Goal: Transaction & Acquisition: Obtain resource

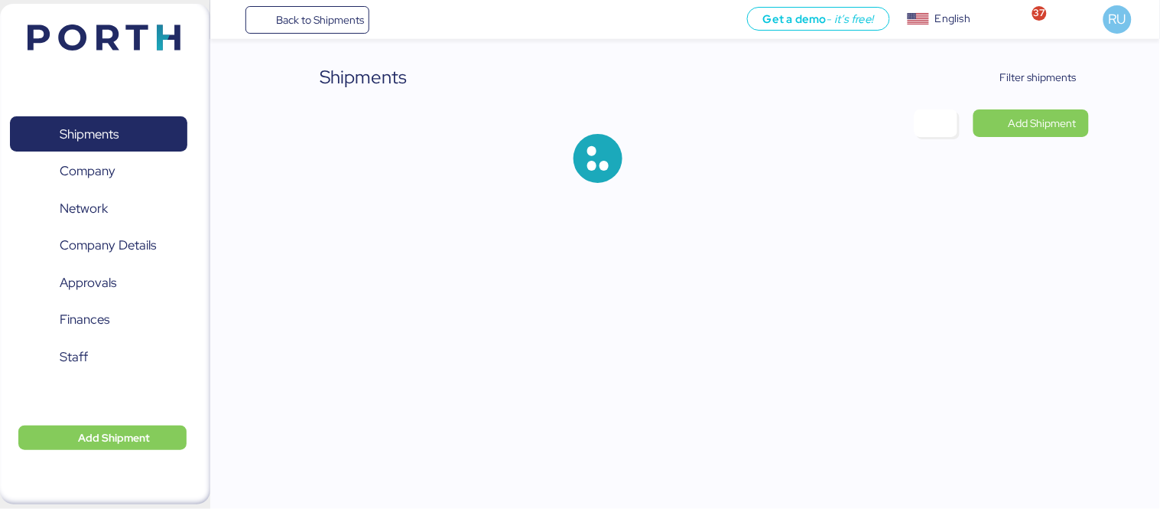
click at [1034, 62] on div "Shipments Filter shipments Add Shipment" at bounding box center [580, 103] width 1160 height 207
click at [1032, 93] on div "Shipments Filter shipments Add Shipment" at bounding box center [684, 135] width 807 height 144
click at [992, 75] on span "Filter shipments" at bounding box center [1029, 77] width 96 height 21
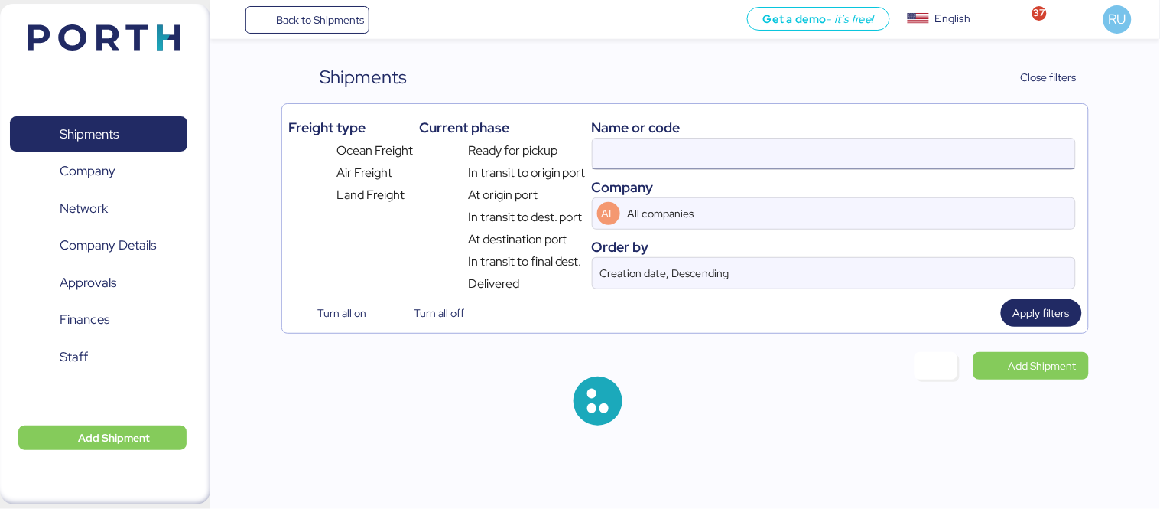
click at [799, 151] on input at bounding box center [834, 153] width 483 height 31
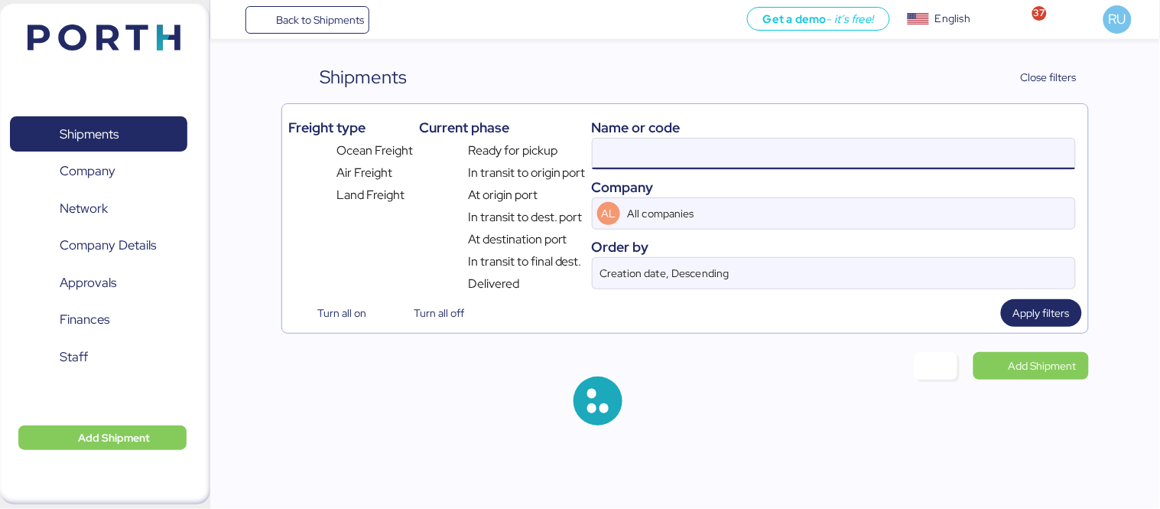
paste input "52200"
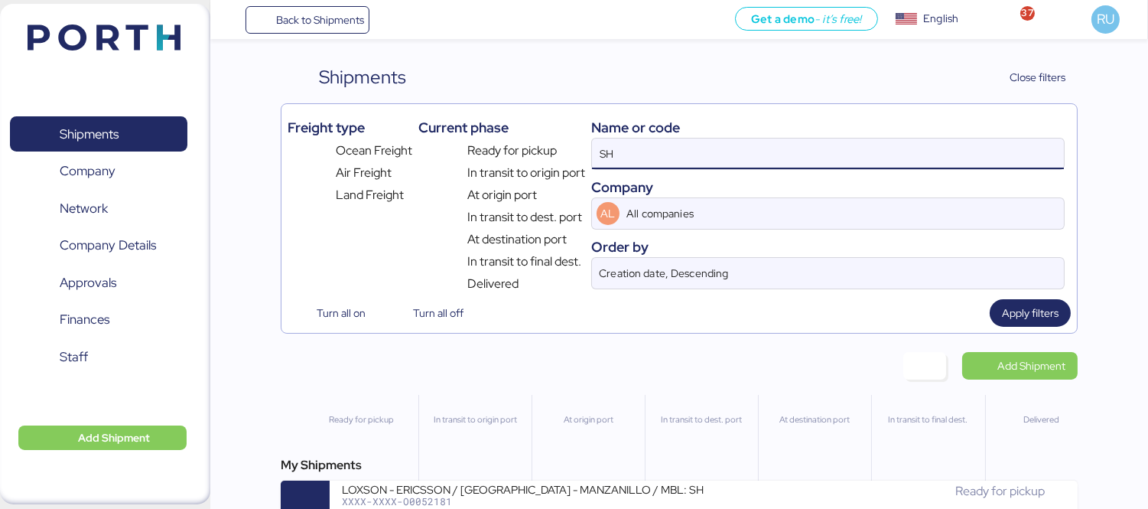
type input "S"
paste input "52200"
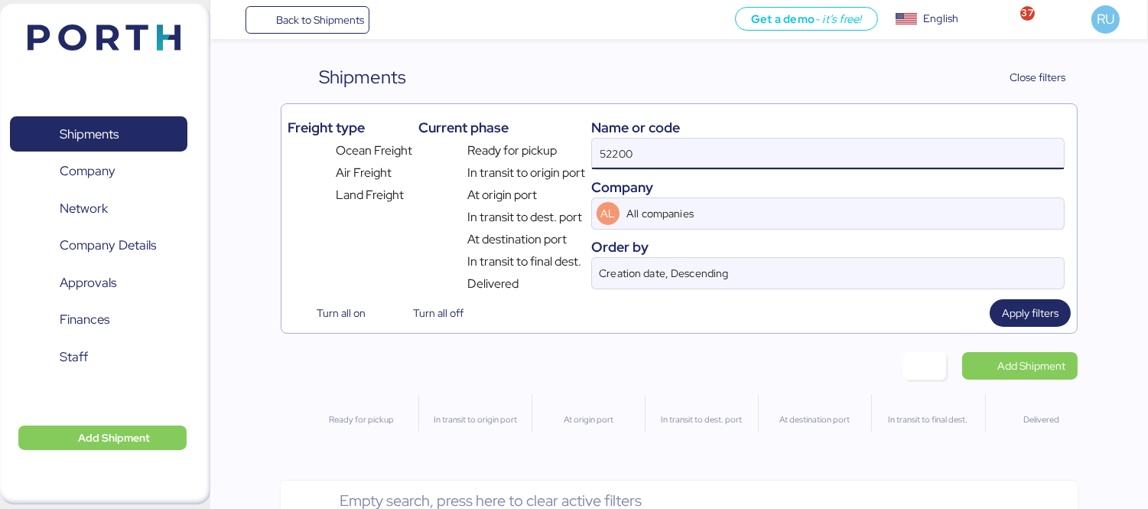
type input "52200"
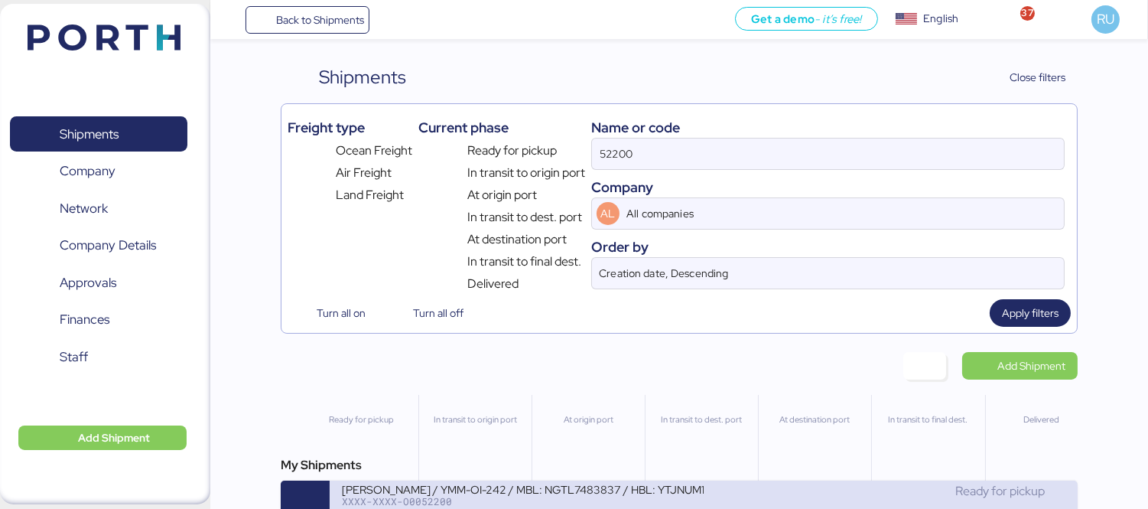
click at [781, 492] on div "Ready for pickup" at bounding box center [884, 491] width 362 height 18
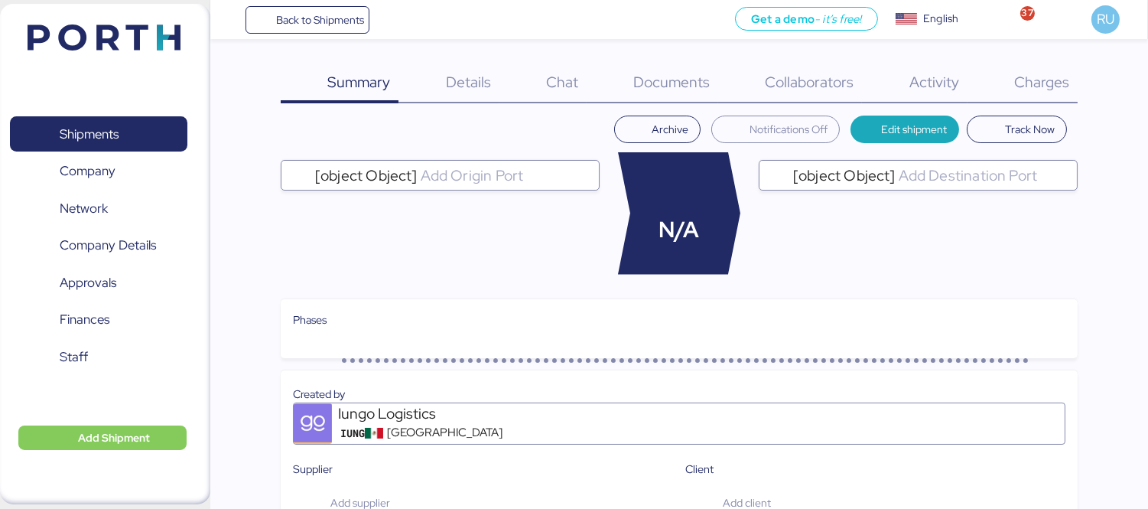
click at [671, 88] on span "Documents" at bounding box center [671, 82] width 76 height 20
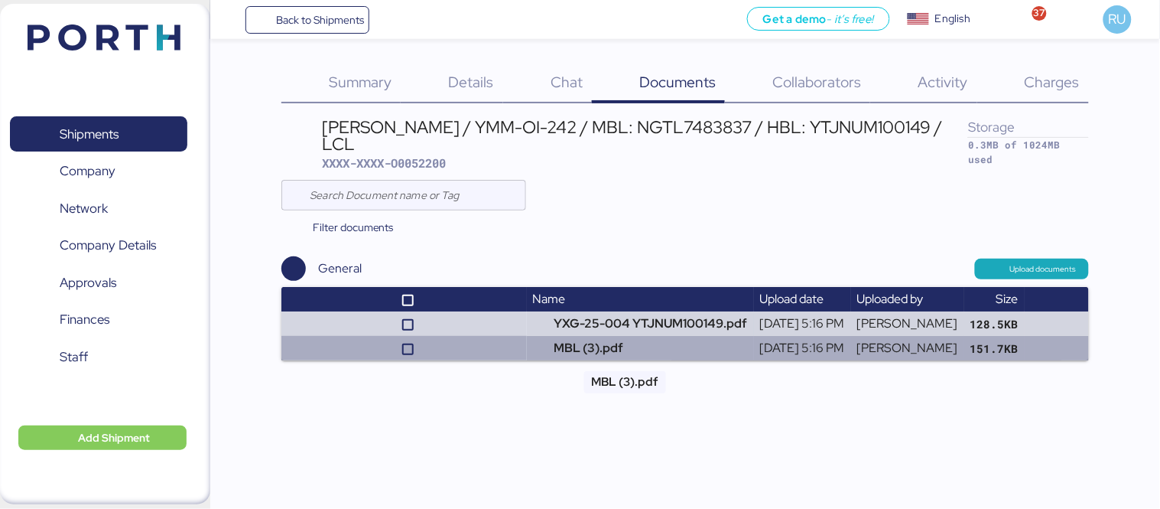
click at [623, 349] on td "MBL (3).pdf" at bounding box center [640, 348] width 227 height 24
